Goal: Information Seeking & Learning: Learn about a topic

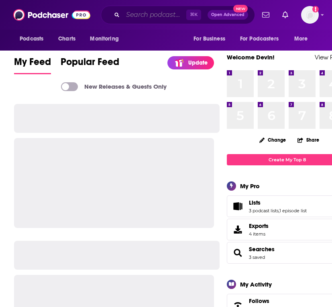
click at [152, 14] on input "Search podcasts, credits, & more..." at bounding box center [154, 14] width 63 height 13
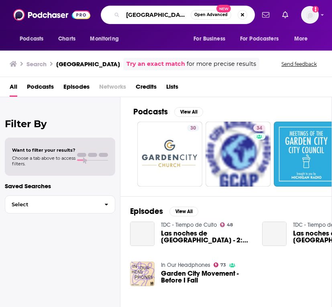
drag, startPoint x: 167, startPoint y: 14, endPoint x: 84, endPoint y: 13, distance: 82.8
click at [84, 13] on div "Podcasts Charts Monitoring garden city Open Advanced New For Business For Podca…" at bounding box center [166, 15] width 332 height 30
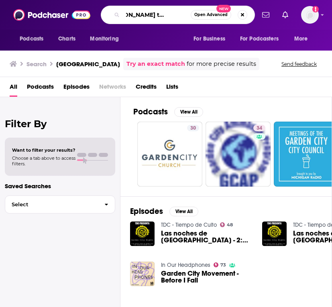
scroll to position [0, 20]
type input "[PERSON_NAME] teachings"
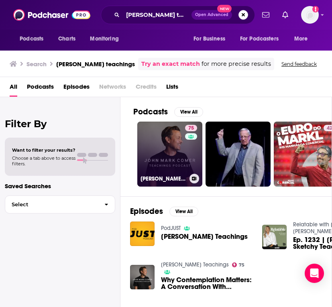
click at [176, 156] on link "75 [PERSON_NAME] Teachings" at bounding box center [169, 154] width 65 height 65
